Goal: Information Seeking & Learning: Learn about a topic

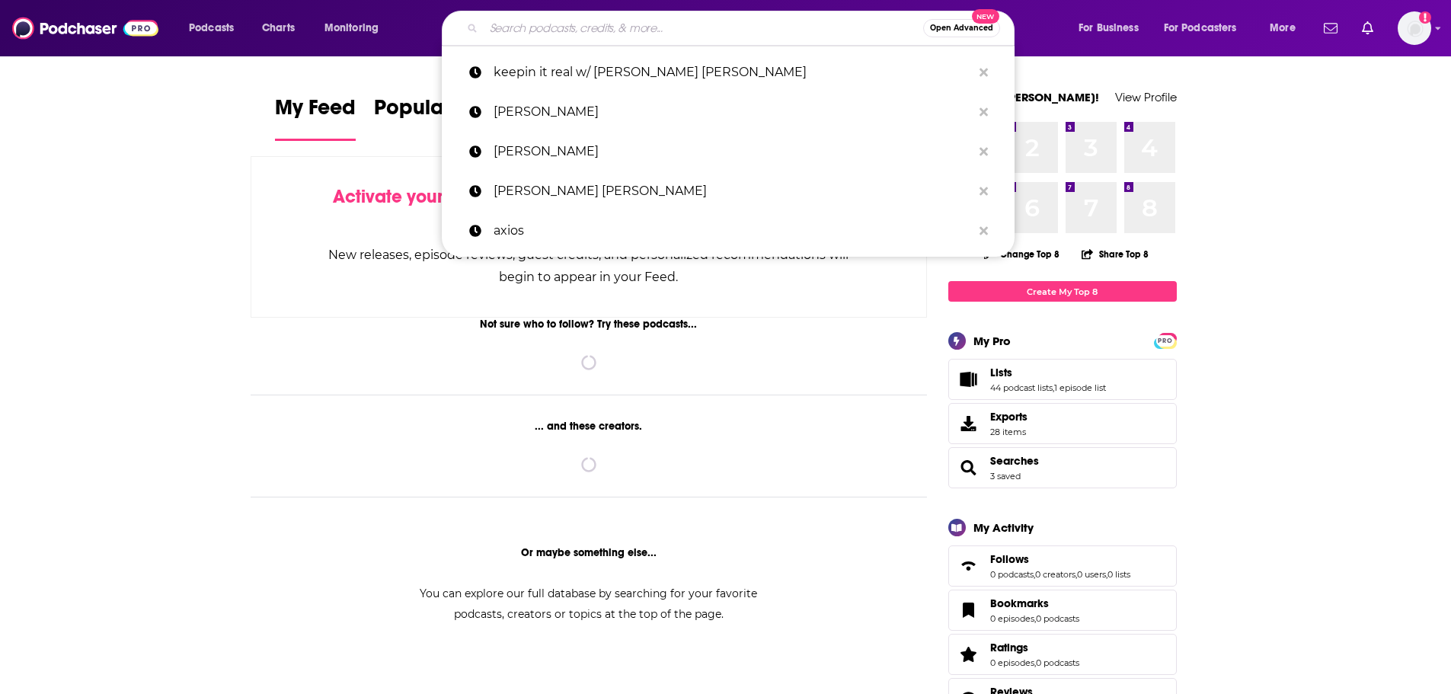
click at [600, 35] on input "Search podcasts, credits, & more..." at bounding box center [703, 28] width 439 height 24
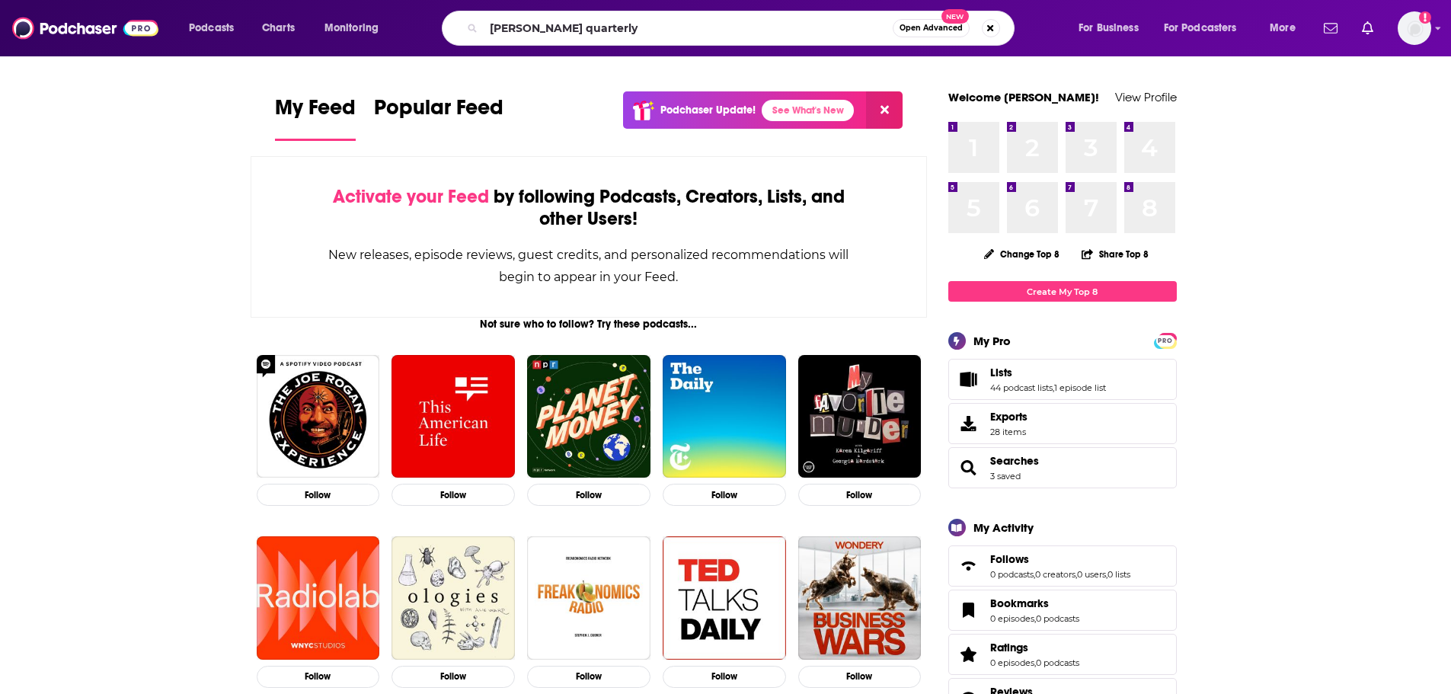
type input "[PERSON_NAME] quarterly"
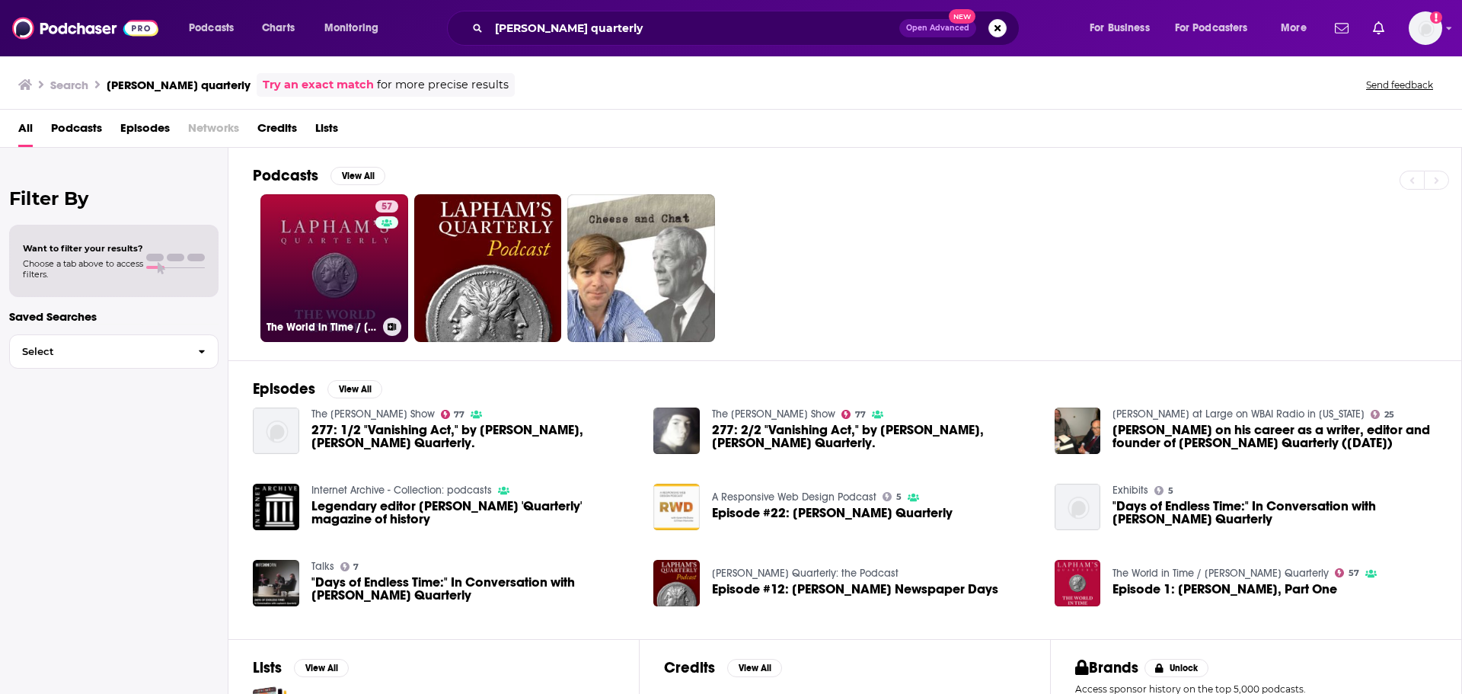
click at [320, 256] on link "57 The World in Time / [PERSON_NAME] Quarterly" at bounding box center [334, 268] width 148 height 148
